Goal: Information Seeking & Learning: Check status

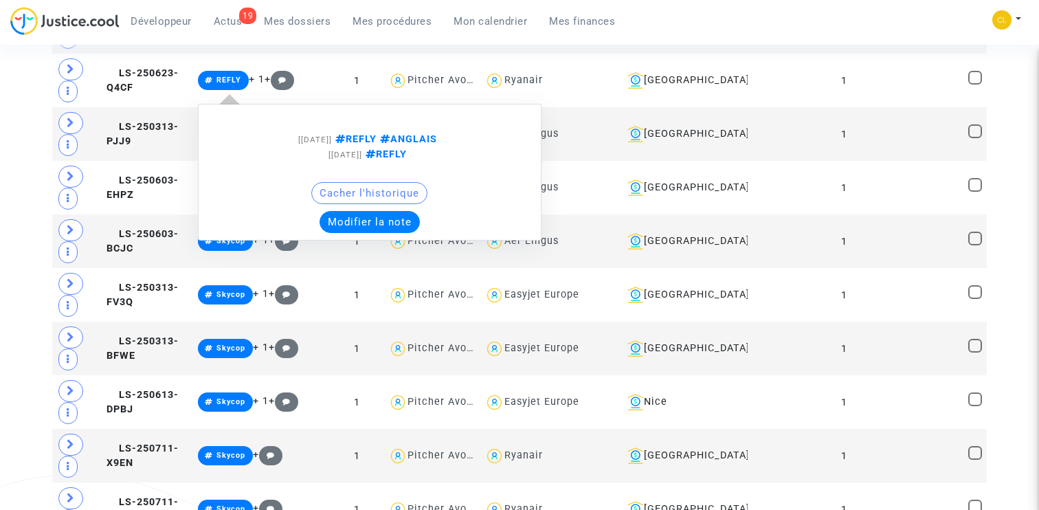
scroll to position [2737, 0]
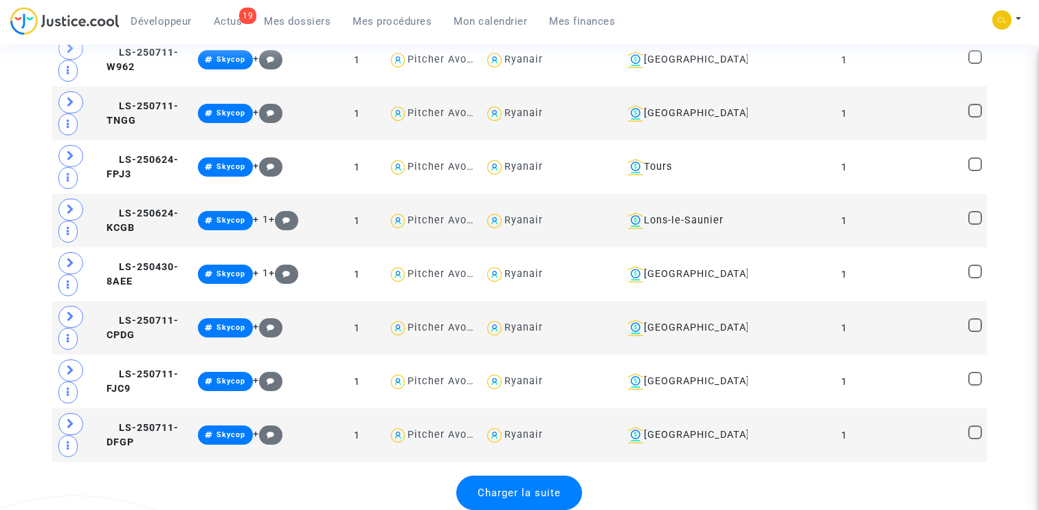
click at [520, 490] on span "Charger la suite" at bounding box center [519, 493] width 83 height 12
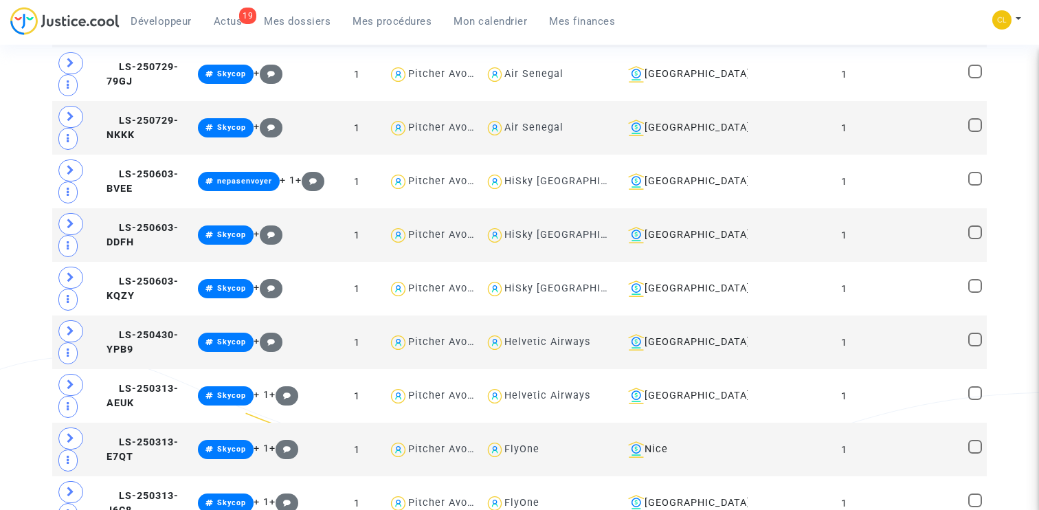
scroll to position [5418, 0]
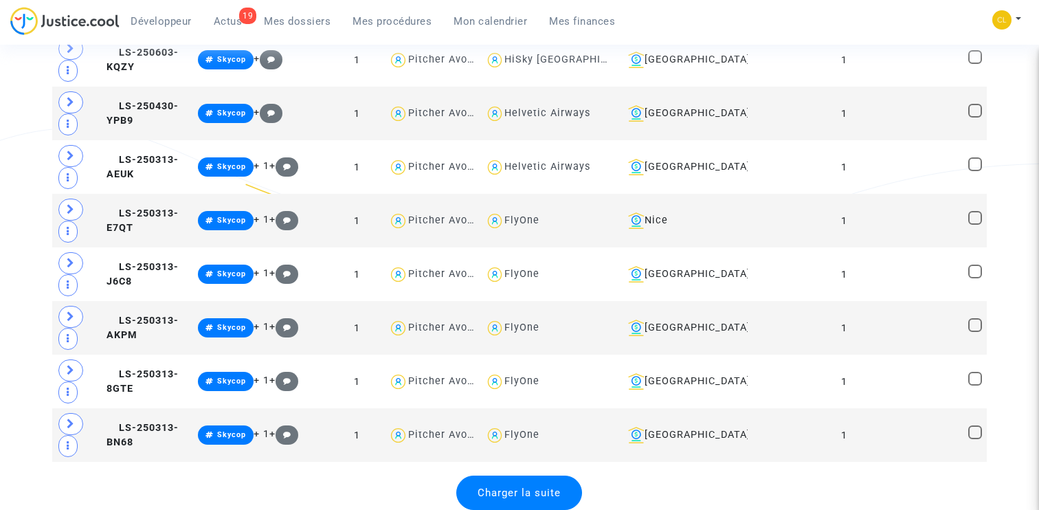
click at [519, 492] on span "Charger la suite" at bounding box center [519, 493] width 83 height 12
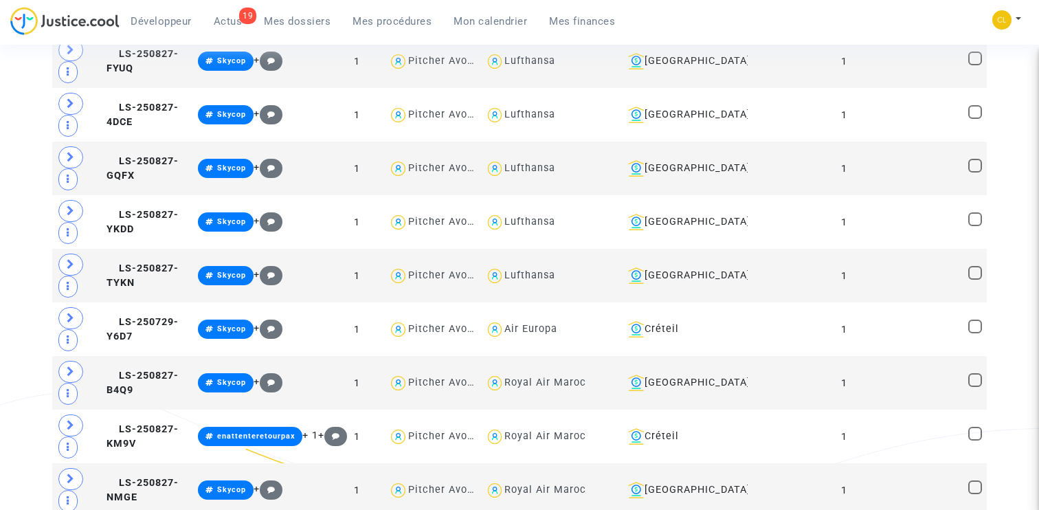
scroll to position [8098, 0]
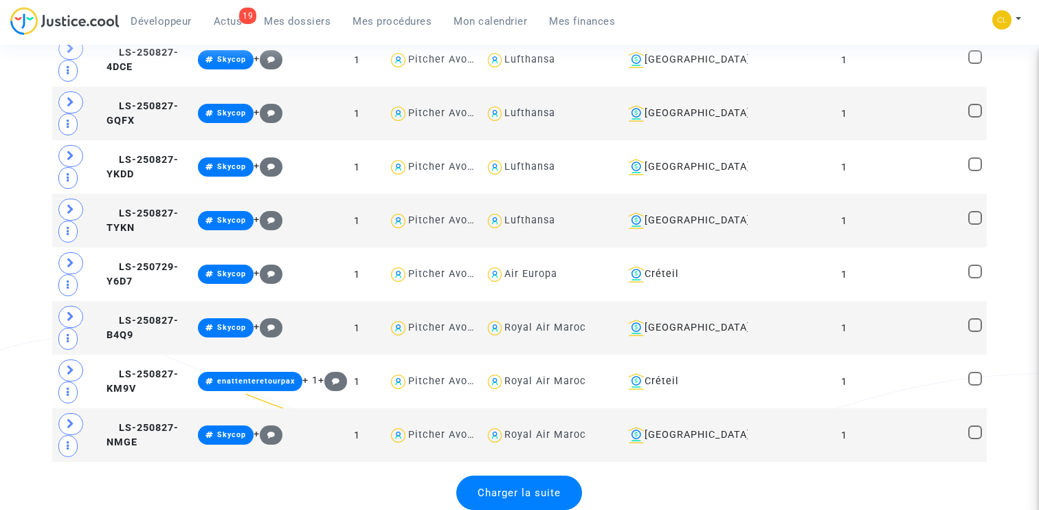
click at [519, 492] on span "Charger la suite" at bounding box center [519, 493] width 83 height 12
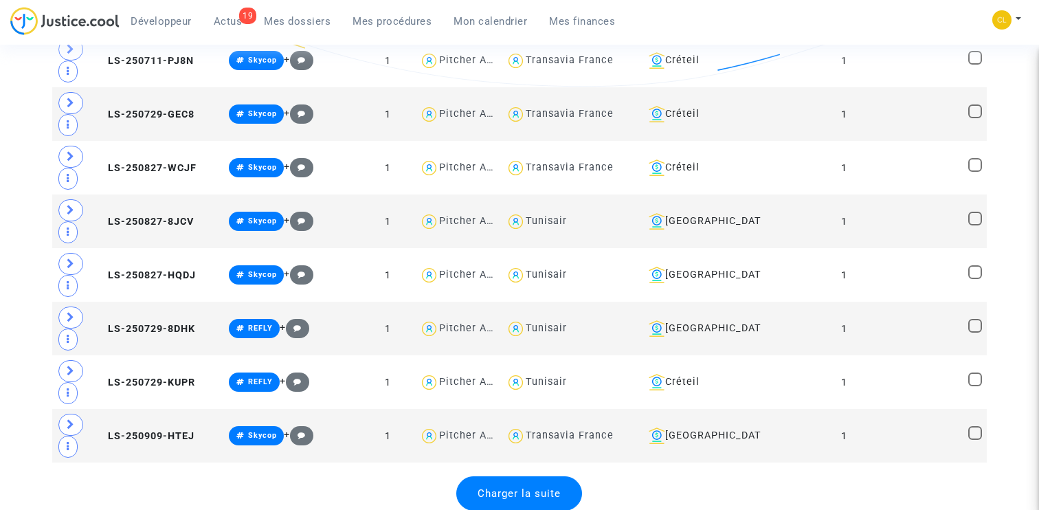
scroll to position [10778, 0]
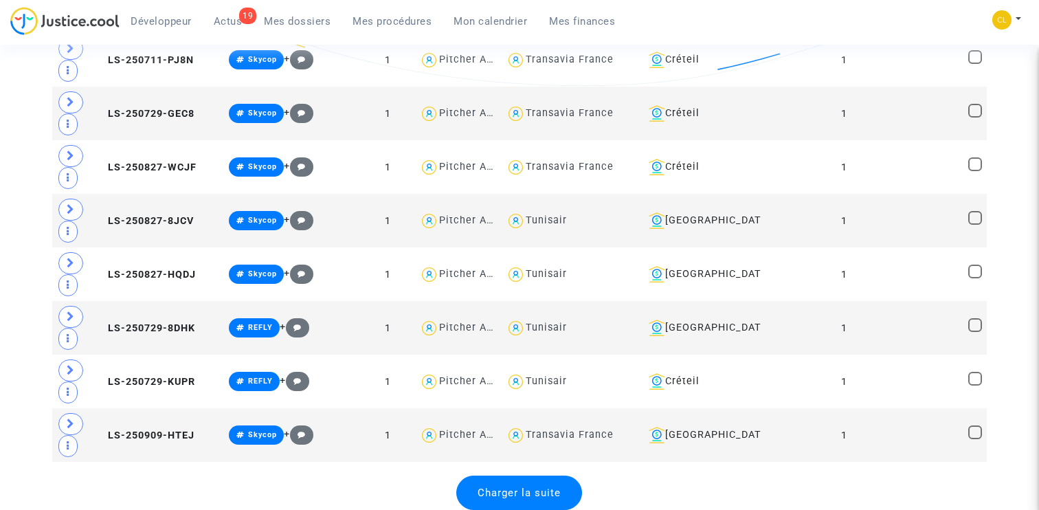
click at [516, 493] on span "Charger la suite" at bounding box center [519, 493] width 83 height 12
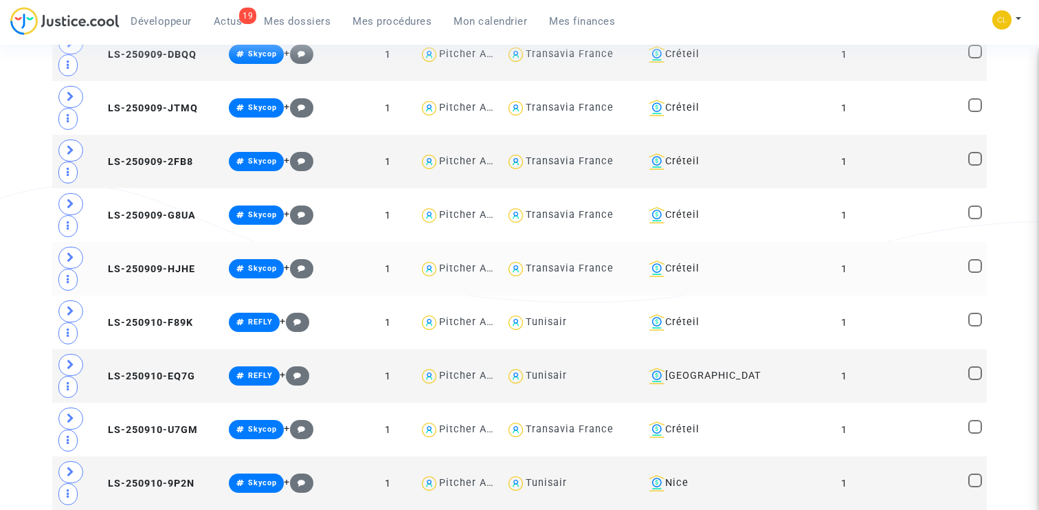
scroll to position [10101, 0]
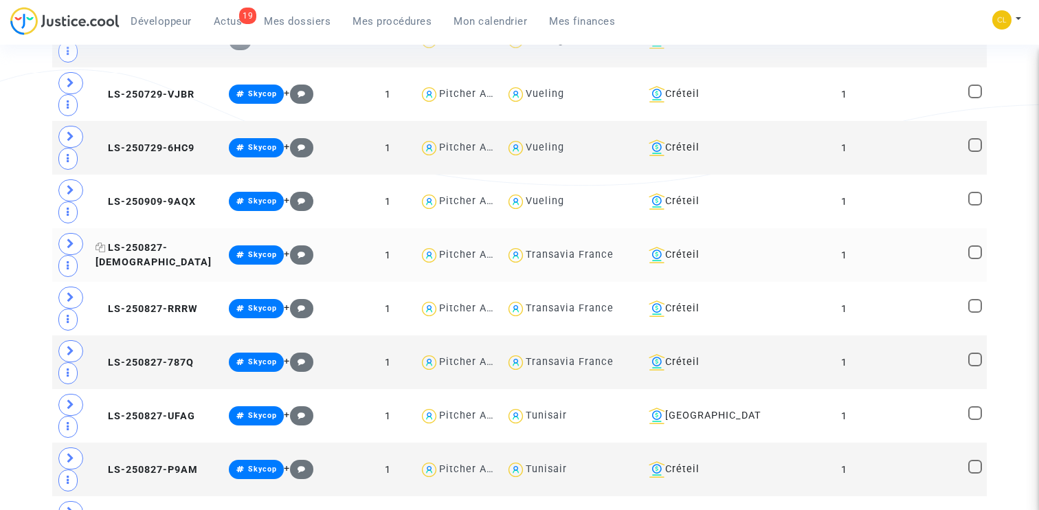
click at [142, 247] on span "LS-250827-[DEMOGRAPHIC_DATA]" at bounding box center [154, 255] width 116 height 27
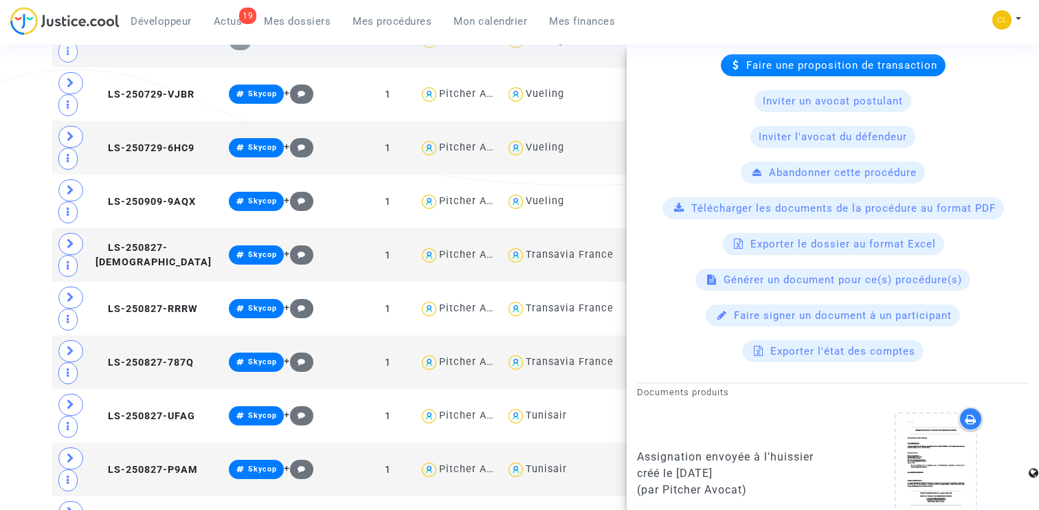
scroll to position [777, 0]
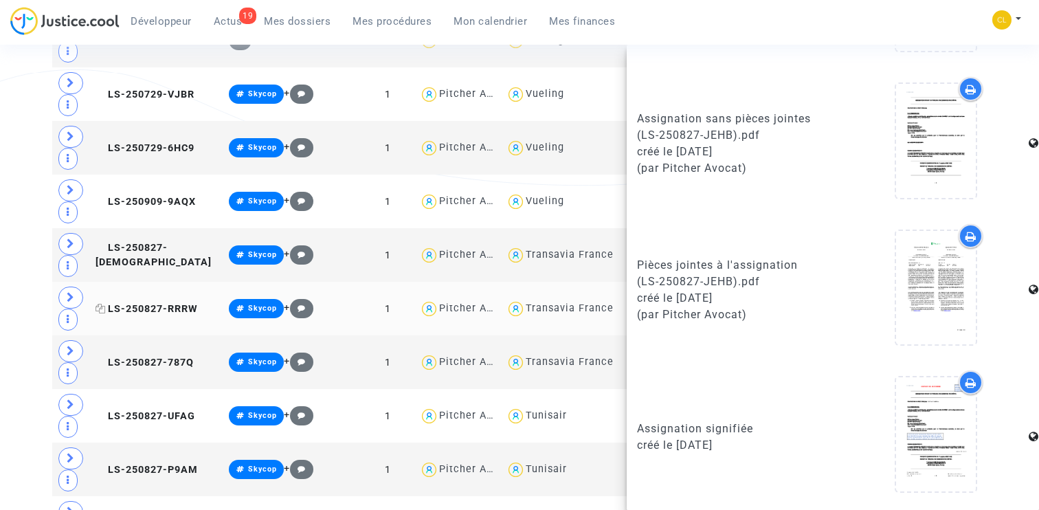
click at [155, 303] on span "LS-250827-RRRW" at bounding box center [147, 309] width 102 height 12
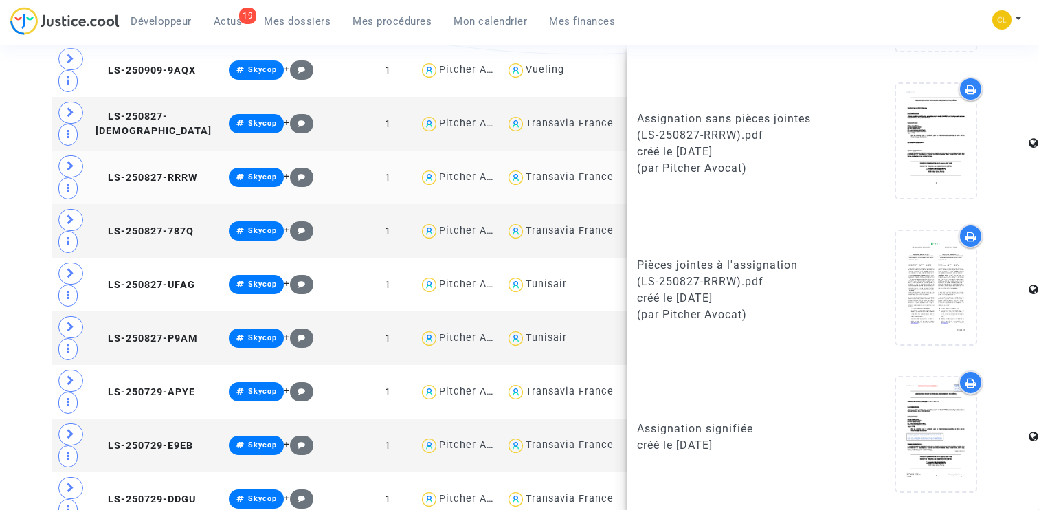
scroll to position [10262, 0]
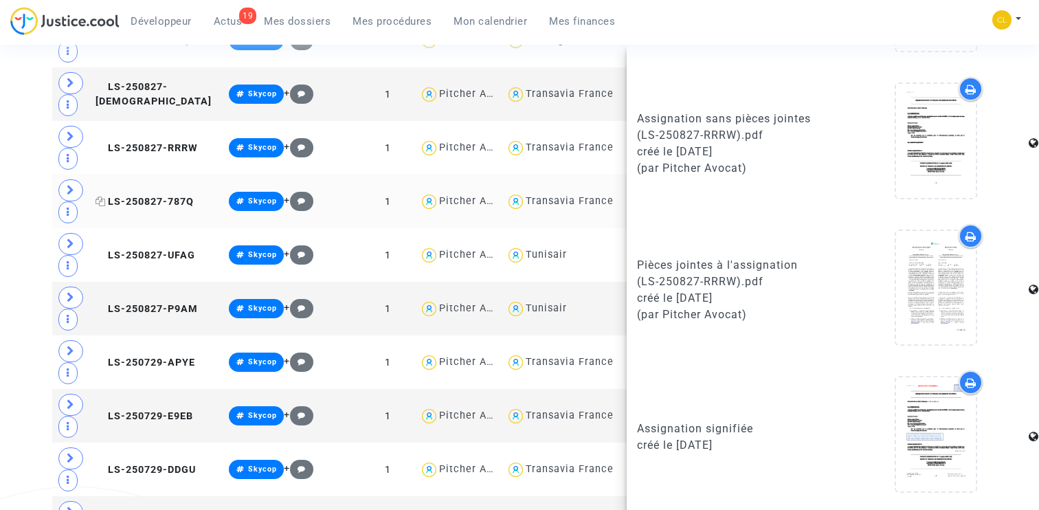
click at [141, 196] on span "LS-250827-787Q" at bounding box center [145, 202] width 98 height 12
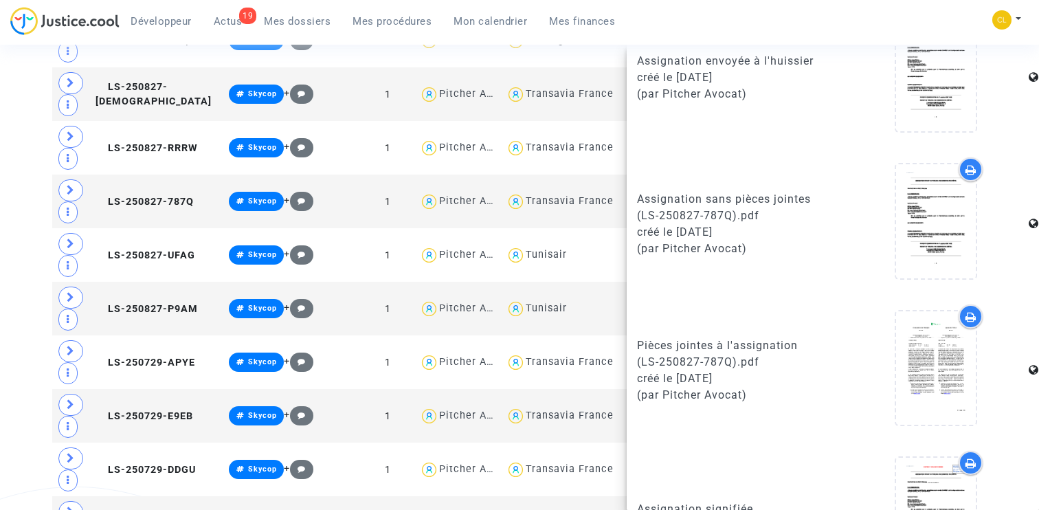
scroll to position [777, 0]
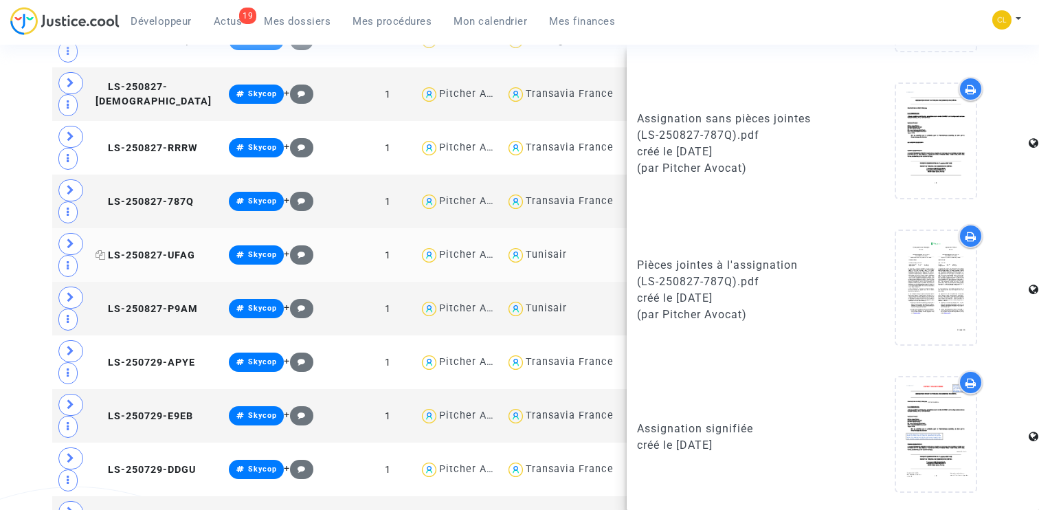
click at [152, 249] on span "LS-250827-UFAG" at bounding box center [146, 255] width 100 height 12
click at [148, 303] on span "LS-250827-P9AM" at bounding box center [147, 309] width 102 height 12
click at [151, 344] on td "LS-250729-APYE" at bounding box center [157, 362] width 133 height 54
click at [130, 419] on span "LS-250729-E9EB" at bounding box center [145, 416] width 98 height 12
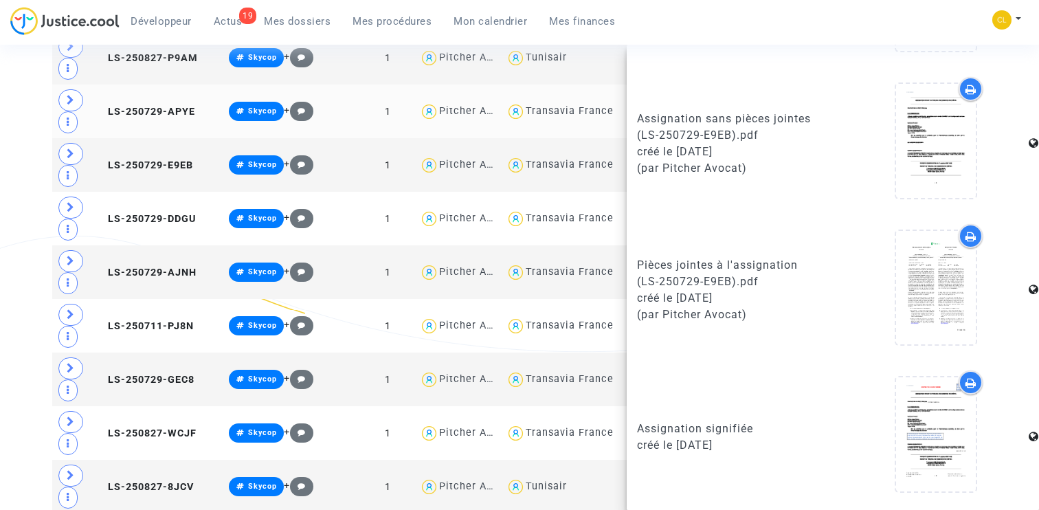
scroll to position [10565, 0]
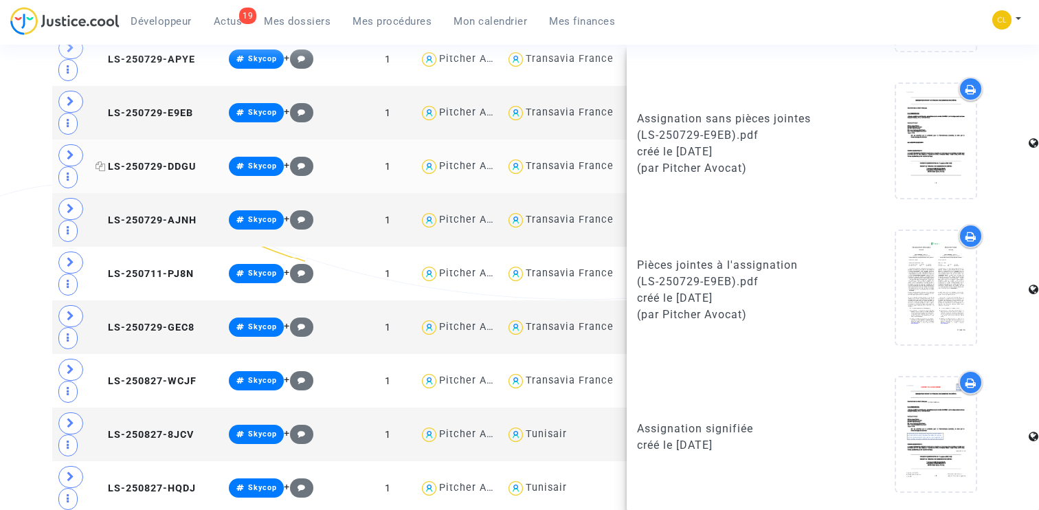
click at [131, 162] on span "LS-250729-DDGU" at bounding box center [146, 167] width 100 height 12
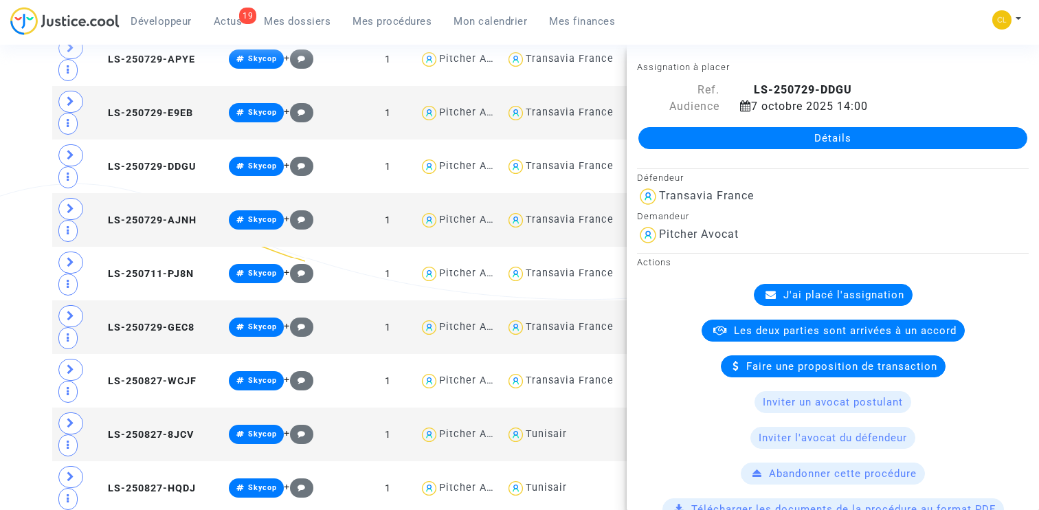
scroll to position [777, 0]
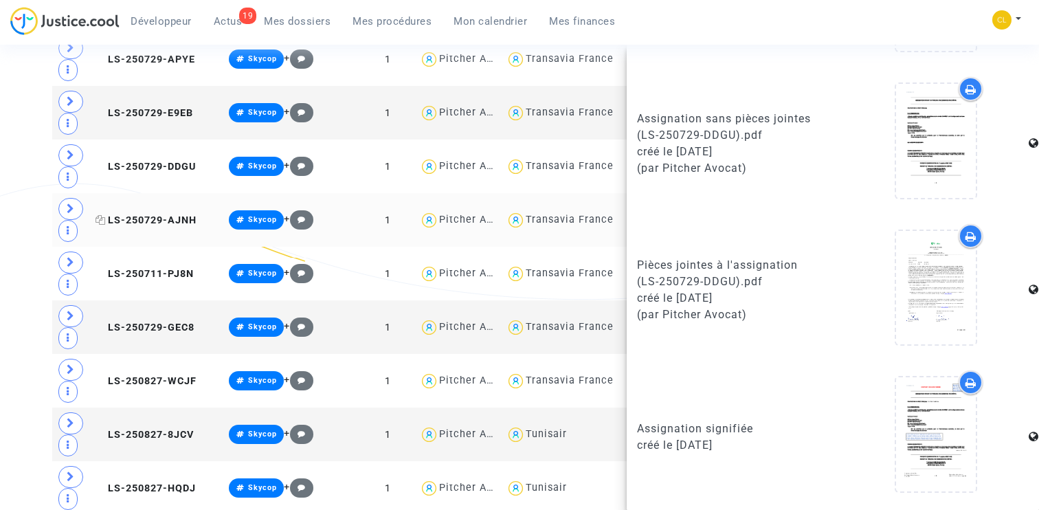
click at [127, 214] on span "LS-250729-AJNH" at bounding box center [146, 220] width 101 height 12
click at [145, 269] on span "LS-250711-PJ8N" at bounding box center [145, 274] width 98 height 12
click at [135, 324] on span "LS-250729-GEC8" at bounding box center [145, 328] width 99 height 12
click at [140, 375] on span "LS-250827-WCJF" at bounding box center [146, 381] width 101 height 12
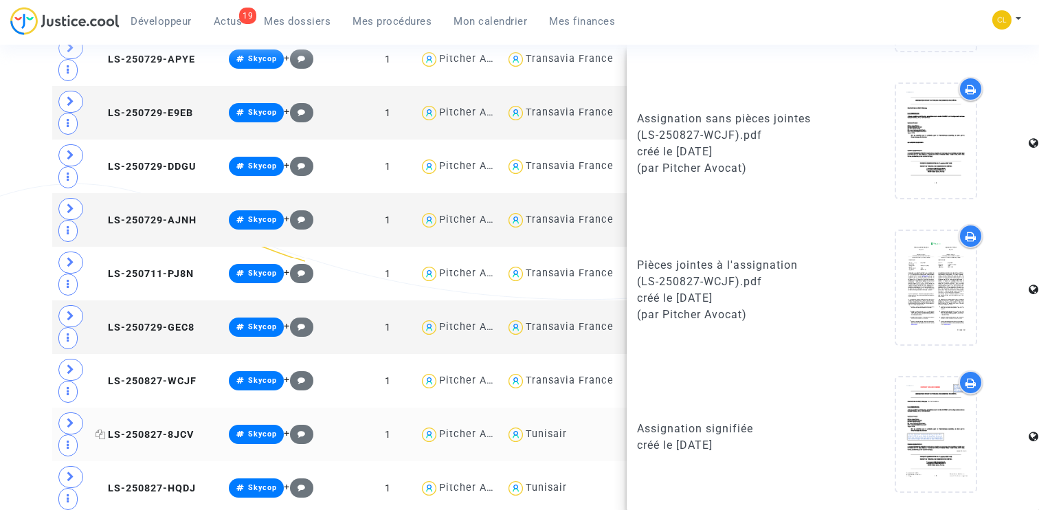
click at [142, 430] on span "LS-250827-8JCV" at bounding box center [145, 435] width 98 height 12
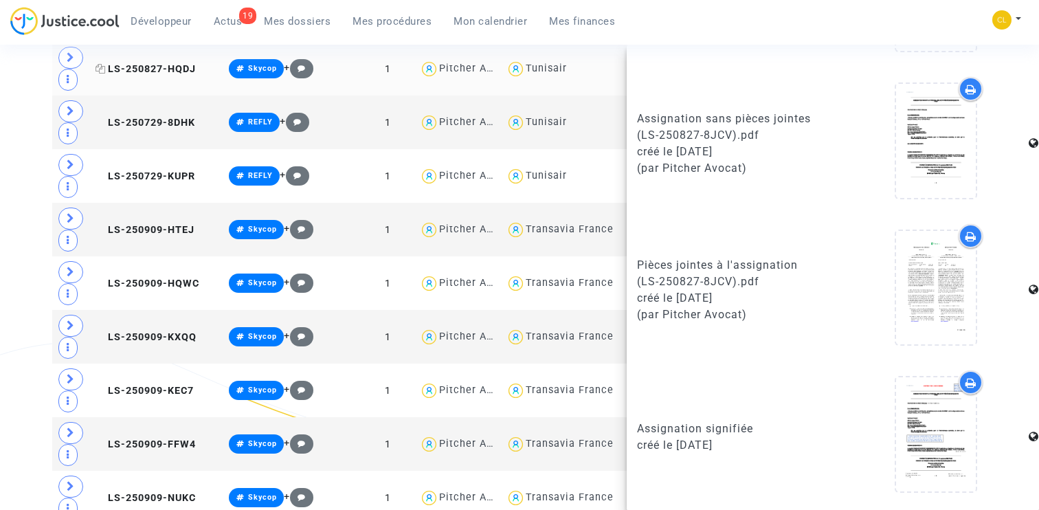
click at [125, 70] on span "LS-250827-HQDJ" at bounding box center [146, 69] width 100 height 12
click at [140, 118] on span "LS-250729-8DHK" at bounding box center [146, 123] width 100 height 12
click at [151, 170] on span "LS-250729-KUPR" at bounding box center [146, 176] width 100 height 12
click at [140, 224] on span "LS-250909-HTEJ" at bounding box center [145, 230] width 99 height 12
click at [148, 280] on span "LS-250909-HQWC" at bounding box center [148, 284] width 104 height 12
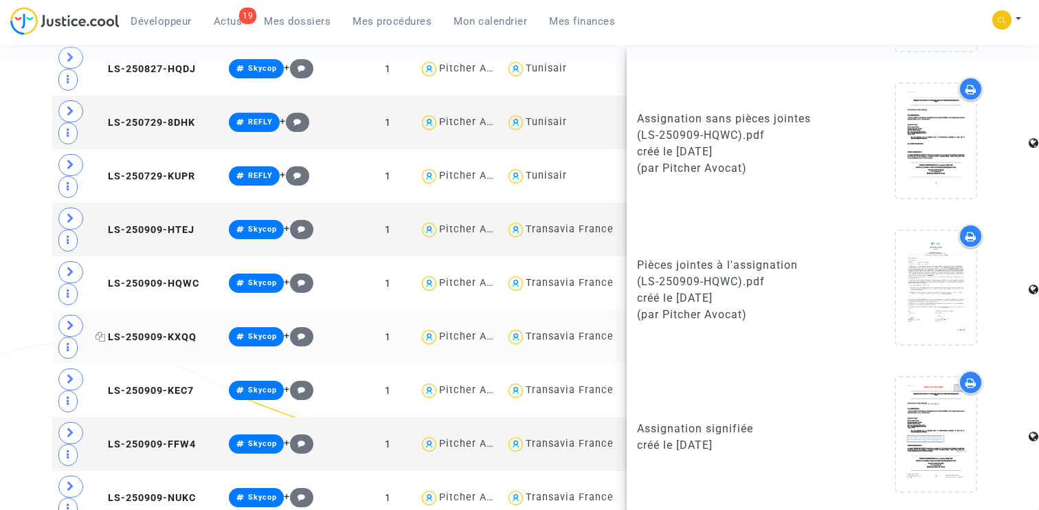
click at [126, 331] on span "LS-250909-KXQQ" at bounding box center [146, 337] width 101 height 12
click at [123, 386] on span "LS-250909-KEC7" at bounding box center [145, 391] width 98 height 12
click at [135, 438] on span "LS-250909-FFW4" at bounding box center [146, 444] width 100 height 12
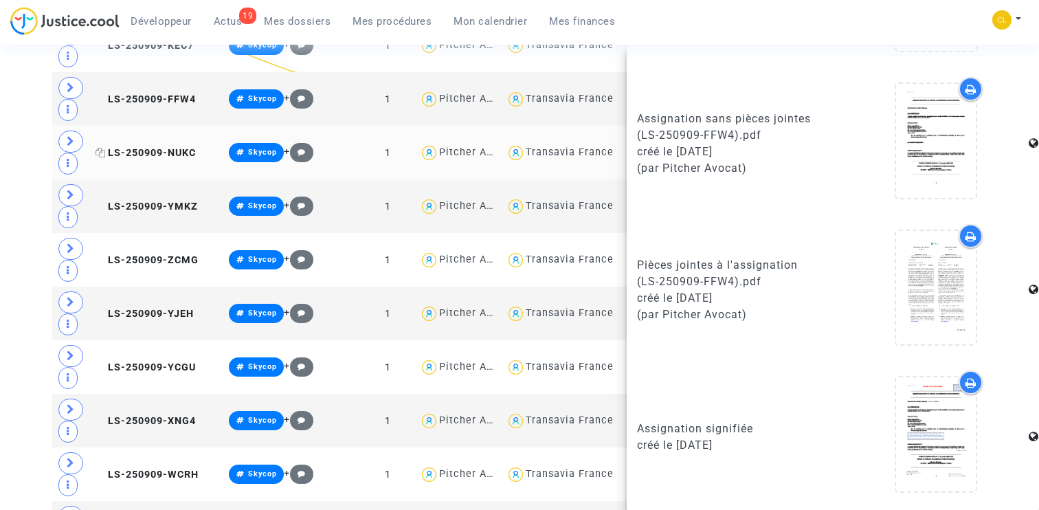
click at [131, 150] on span "LS-250909-NUKC" at bounding box center [146, 153] width 100 height 12
click at [138, 201] on span "LS-250909-YMKZ" at bounding box center [147, 207] width 102 height 12
click at [134, 254] on span "LS-250909-ZCMG" at bounding box center [147, 260] width 103 height 12
click at [144, 308] on span "LS-250909-YJEH" at bounding box center [145, 314] width 98 height 12
click at [133, 362] on span "LS-250909-YCGU" at bounding box center [146, 368] width 100 height 12
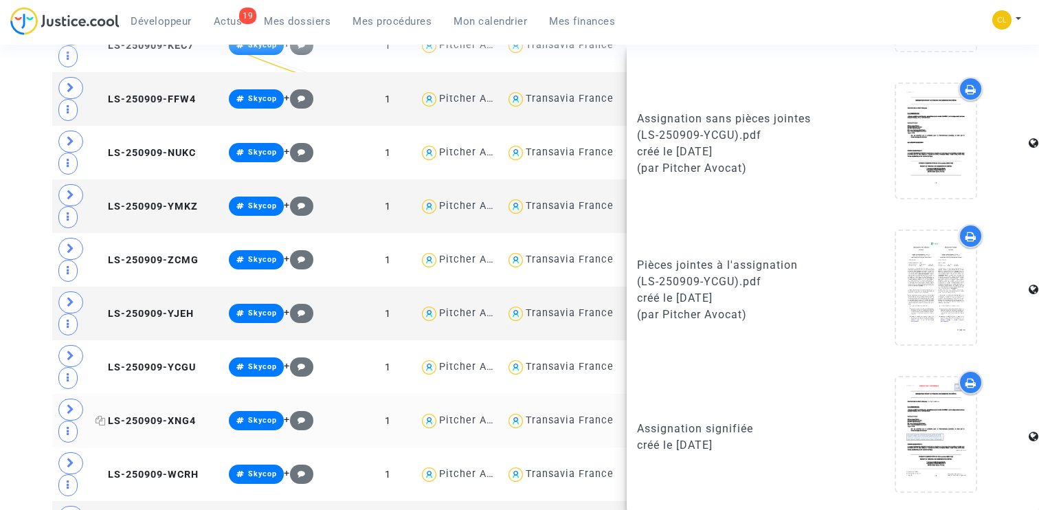
click at [134, 415] on span "LS-250909-XNG4" at bounding box center [146, 421] width 100 height 12
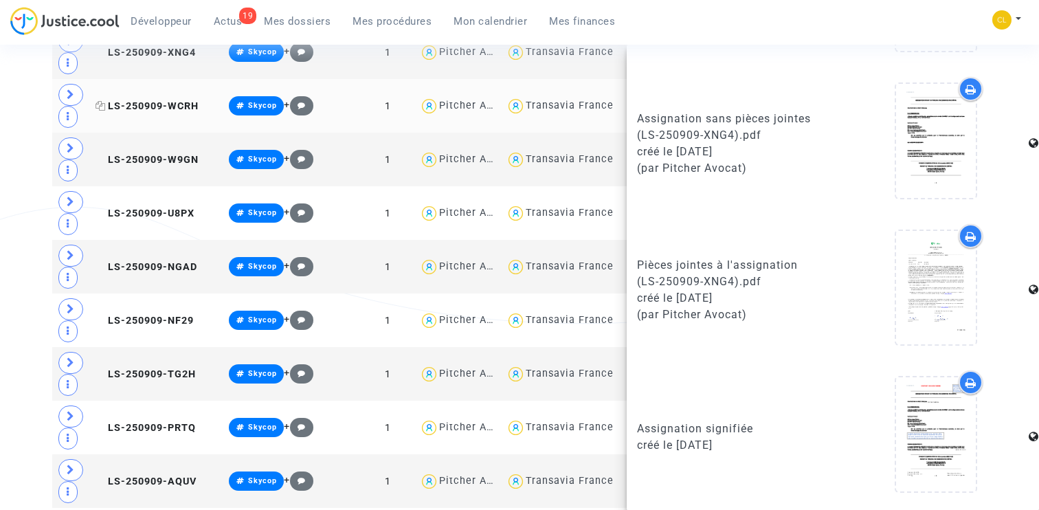
click at [134, 100] on span "LS-250909-WCRH" at bounding box center [147, 106] width 103 height 12
click at [139, 154] on span "LS-250909-W9GN" at bounding box center [147, 160] width 103 height 12
click at [153, 208] on span "LS-250909-U8PX" at bounding box center [145, 214] width 99 height 12
click at [123, 263] on span "LS-250909-NGAD" at bounding box center [147, 267] width 102 height 12
click at [146, 315] on span "LS-250909-NF29" at bounding box center [145, 321] width 98 height 12
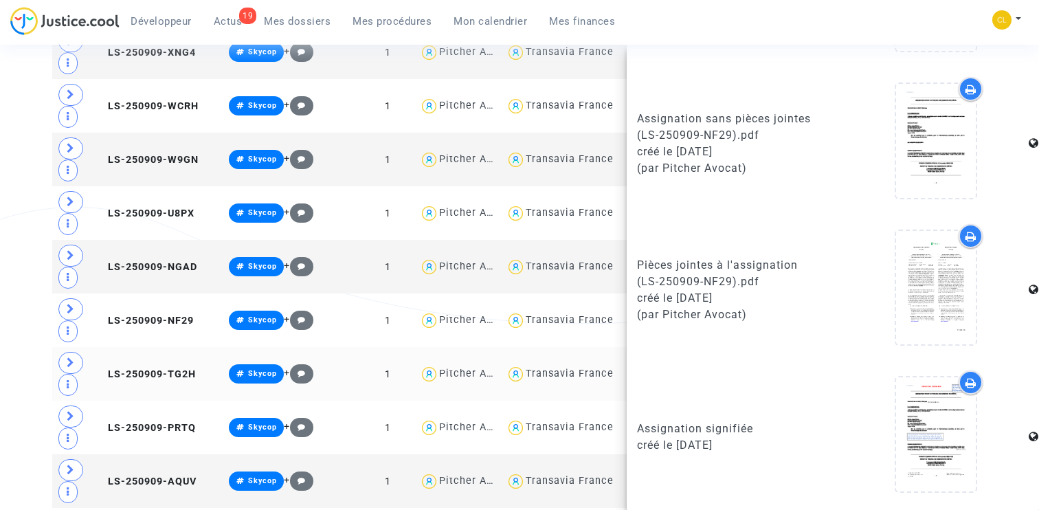
click at [153, 379] on td "LS-250909-TG2H" at bounding box center [157, 374] width 133 height 54
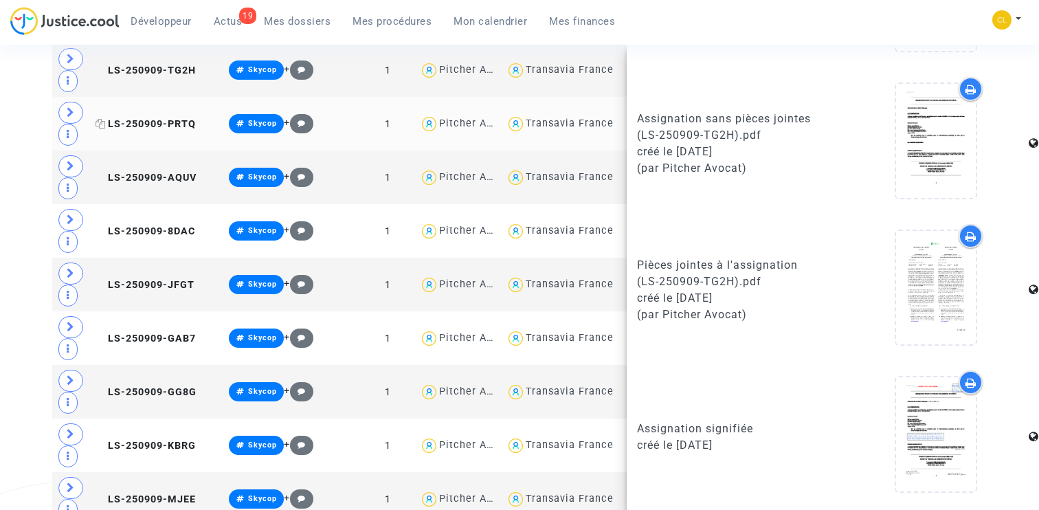
click at [135, 118] on span "LS-250909-PRTQ" at bounding box center [146, 124] width 100 height 12
click at [151, 172] on span "LS-250909-AQUV" at bounding box center [146, 178] width 101 height 12
click at [148, 225] on span "LS-250909-8DAC" at bounding box center [146, 231] width 100 height 12
click at [142, 279] on span "LS-250909-JFGT" at bounding box center [145, 285] width 99 height 12
click at [153, 338] on td "LS-250909-GAB7" at bounding box center [157, 338] width 133 height 54
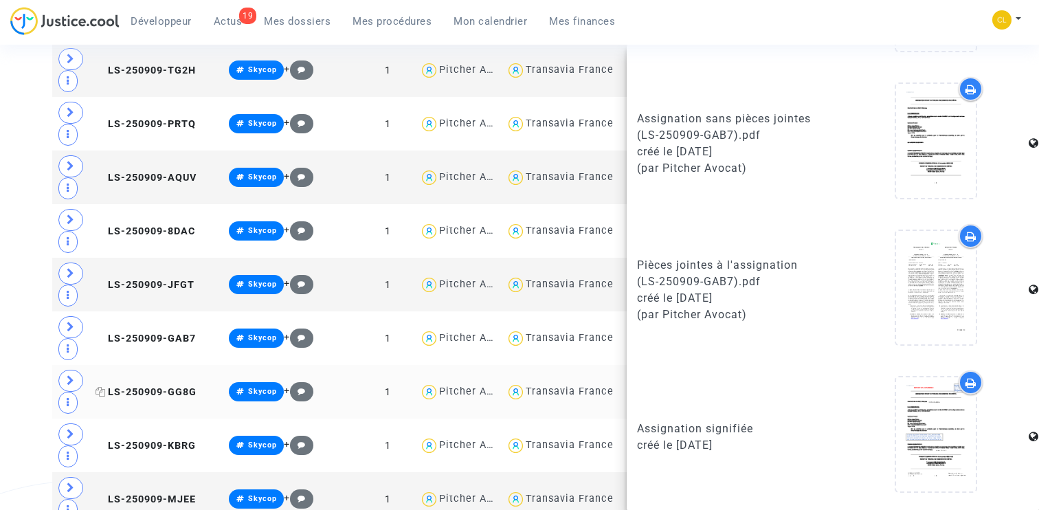
click at [142, 386] on span "LS-250909-GG8G" at bounding box center [146, 392] width 101 height 12
click at [136, 443] on span "LS-250909-KBRG" at bounding box center [146, 446] width 100 height 12
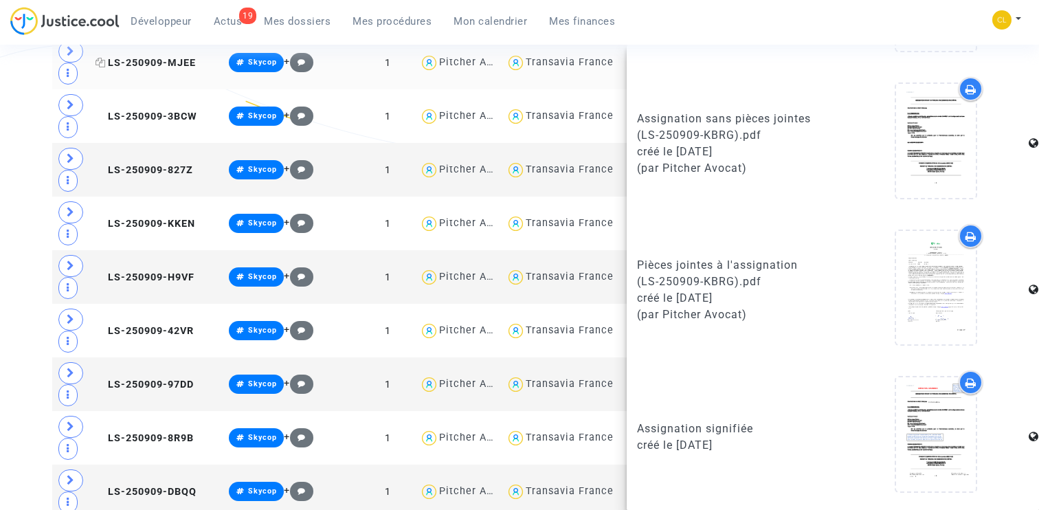
click at [125, 67] on span "LS-250909-MJEE" at bounding box center [146, 63] width 100 height 12
click at [133, 111] on span "LS-250909-3BCW" at bounding box center [147, 117] width 102 height 12
click at [149, 164] on span "LS-250909-827Z" at bounding box center [145, 170] width 98 height 12
click at [149, 221] on span "LS-250909-KKEN" at bounding box center [146, 224] width 100 height 12
click at [129, 271] on span "LS-250909-H9VF" at bounding box center [145, 277] width 99 height 12
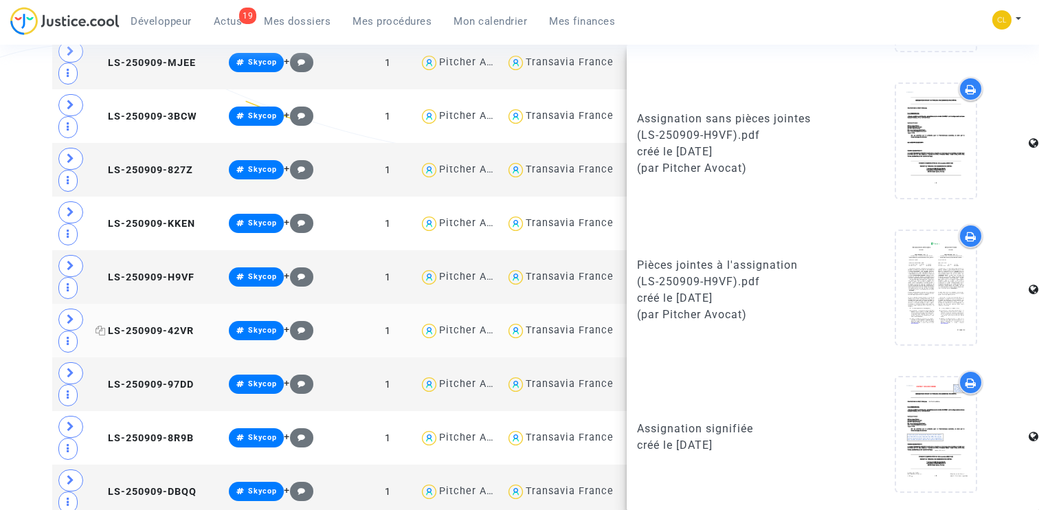
click at [143, 326] on span "LS-250909-42VR" at bounding box center [145, 331] width 98 height 12
click at [151, 379] on span "LS-250909-97DD" at bounding box center [145, 385] width 98 height 12
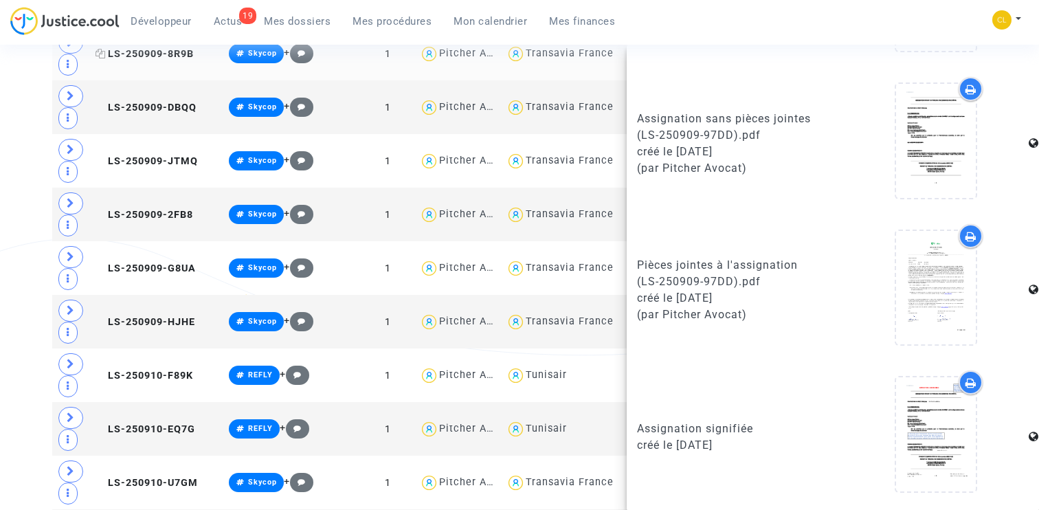
click at [125, 58] on span "LS-250909-8R9B" at bounding box center [145, 54] width 98 height 12
click at [131, 102] on span "LS-250909-DBQQ" at bounding box center [146, 108] width 101 height 12
click at [150, 155] on span "LS-250909-JTMQ" at bounding box center [147, 161] width 102 height 12
click at [133, 214] on td "LS-250909-2FB8" at bounding box center [157, 215] width 133 height 54
click at [140, 263] on span "LS-250909-G8UA" at bounding box center [146, 269] width 100 height 12
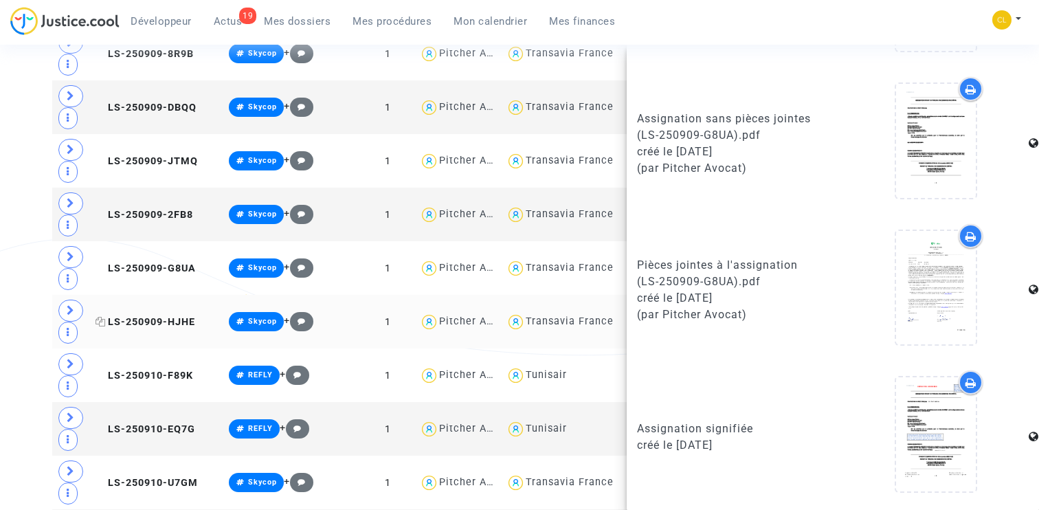
click at [131, 319] on span "LS-250909-HJHE" at bounding box center [146, 322] width 100 height 12
click at [138, 371] on span "LS-250910-F89K" at bounding box center [145, 376] width 98 height 12
click at [153, 370] on span "LS-250910-F89K" at bounding box center [145, 376] width 98 height 12
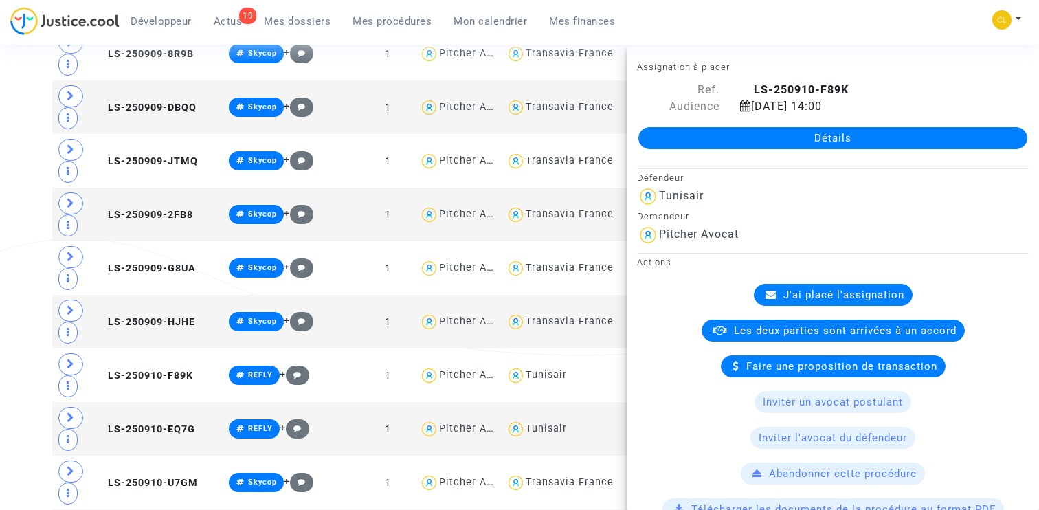
click at [767, 137] on link "Détails" at bounding box center [832, 138] width 389 height 22
click at [146, 423] on span "LS-250910-EQ7G" at bounding box center [146, 429] width 100 height 12
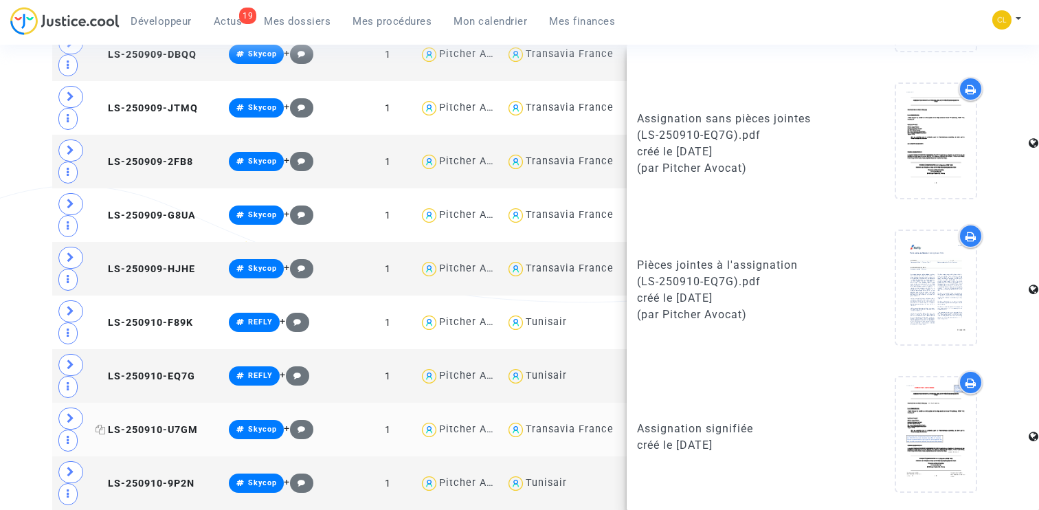
click at [140, 424] on span "LS-250910-U7GM" at bounding box center [147, 430] width 102 height 12
click at [128, 478] on span "LS-250910-9P2N" at bounding box center [145, 484] width 99 height 12
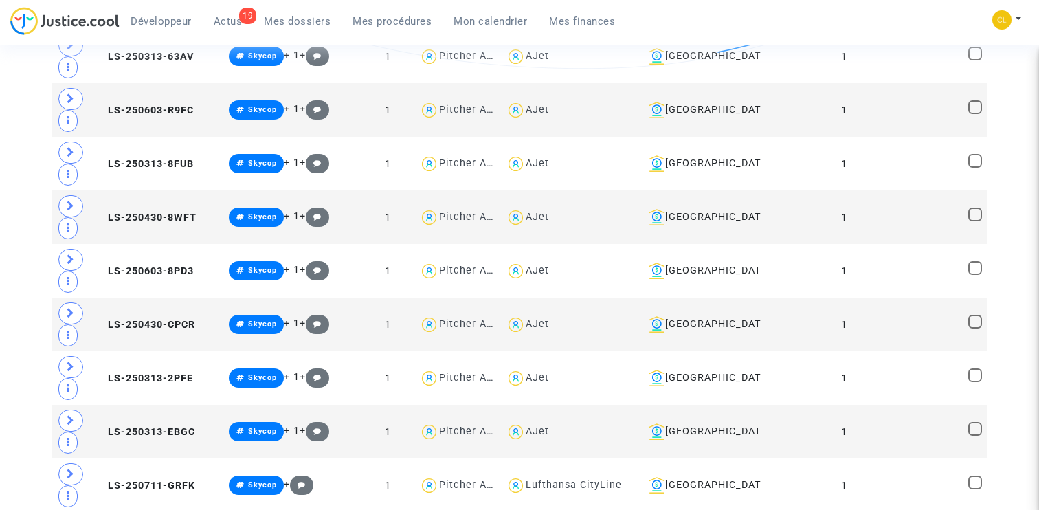
scroll to position [6032, 0]
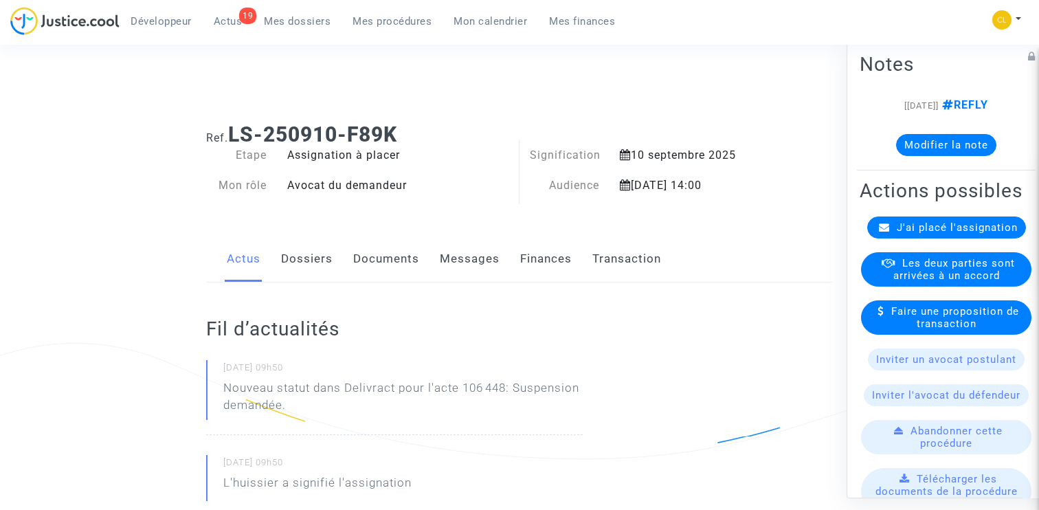
click at [380, 240] on link "Documents" at bounding box center [386, 258] width 66 height 45
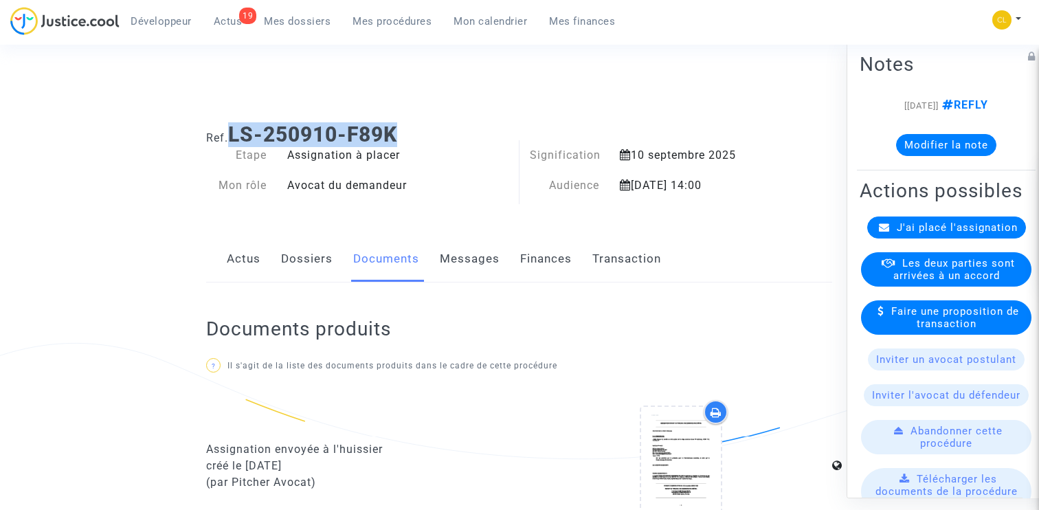
drag, startPoint x: 235, startPoint y: 137, endPoint x: 421, endPoint y: 137, distance: 186.3
click at [421, 137] on h1 "Ref. LS-250910-F89K" at bounding box center [519, 134] width 626 height 25
copy b "LS-250910-F89K"
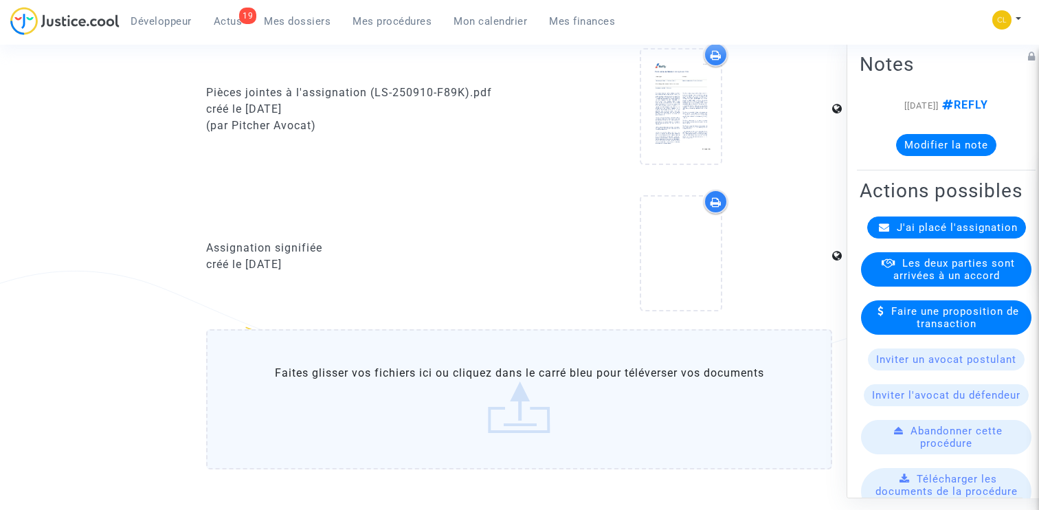
scroll to position [647, 0]
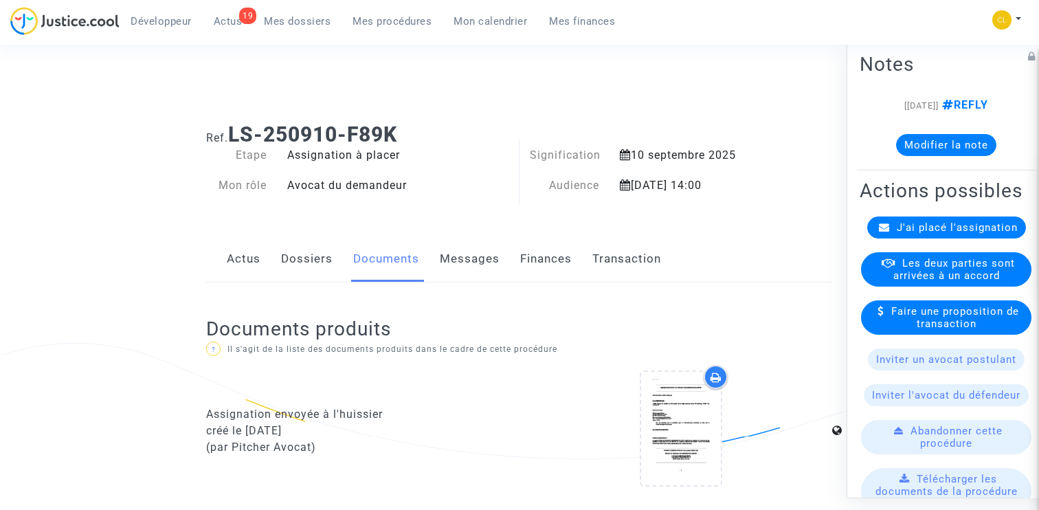
click at [581, 267] on div "Actus Dossiers Documents Messages Finances Transaction" at bounding box center [519, 259] width 626 height 46
click at [567, 267] on link "Finances" at bounding box center [546, 258] width 52 height 45
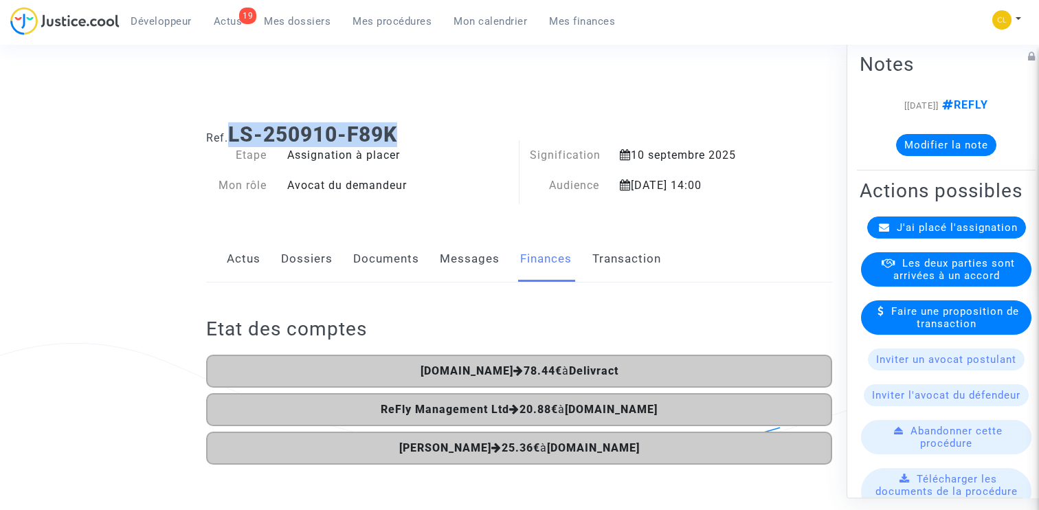
drag, startPoint x: 232, startPoint y: 132, endPoint x: 428, endPoint y: 136, distance: 195.9
click at [428, 136] on h1 "Ref. LS-250910-F89K" at bounding box center [519, 134] width 626 height 25
copy b "LS-250910-F89K"
